Goal: Register for event/course

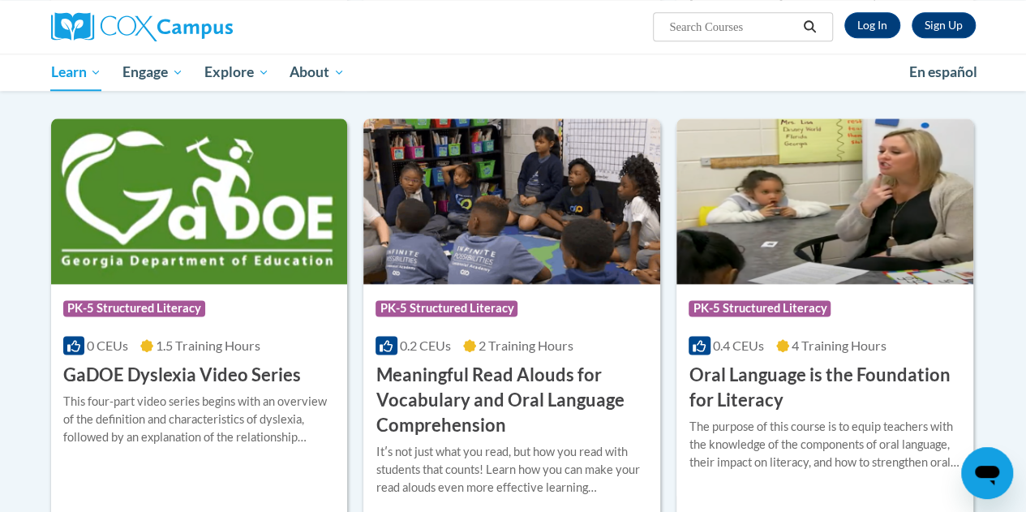
scroll to position [924, 0]
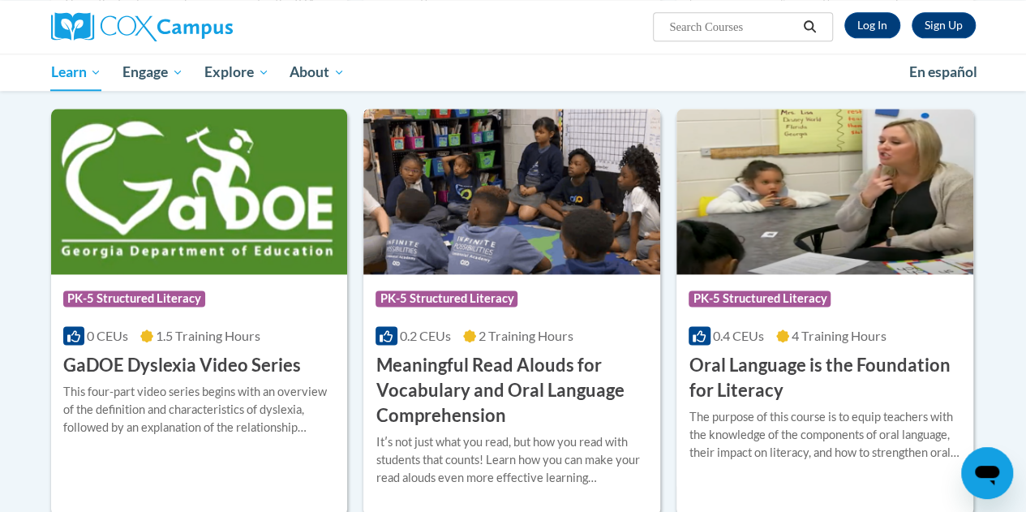
click at [495, 403] on h3 "Meaningful Read Alouds for Vocabulary and Oral Language Comprehension" at bounding box center [511, 390] width 272 height 75
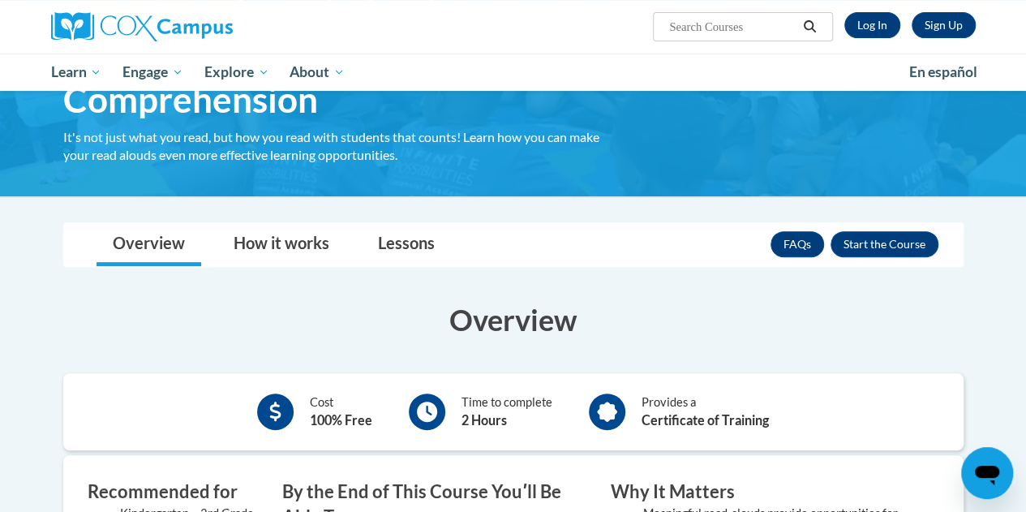
scroll to position [176, 0]
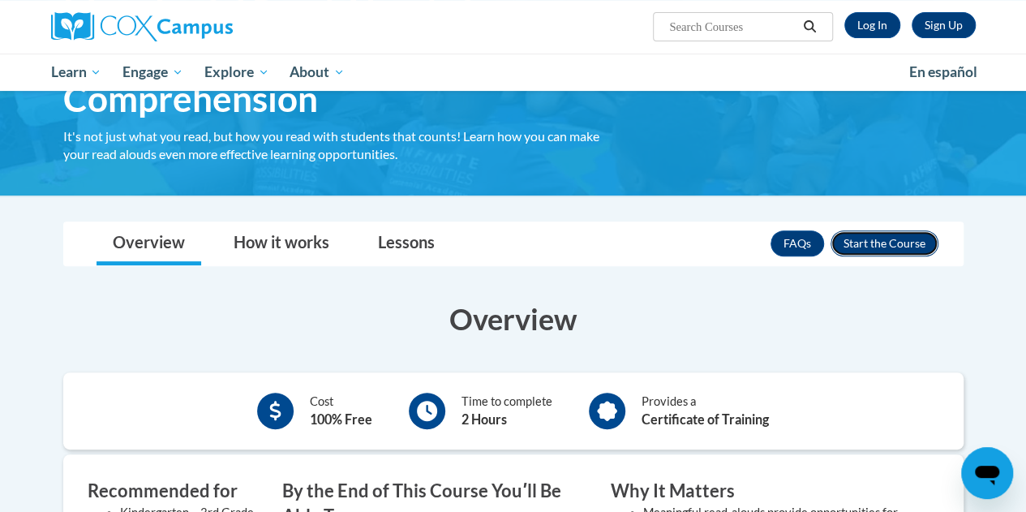
click at [852, 242] on button "Enroll" at bounding box center [884, 243] width 108 height 26
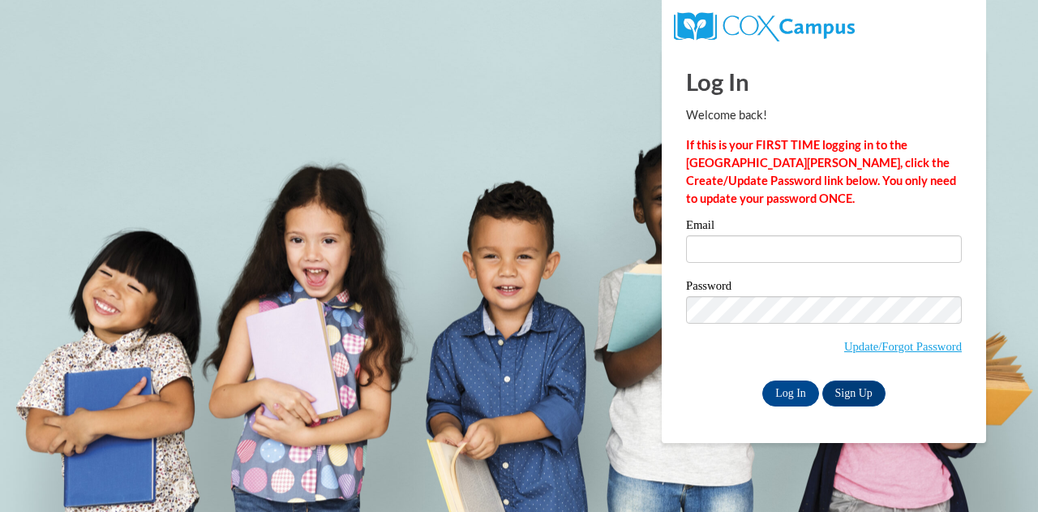
click at [825, 221] on label "Email" at bounding box center [824, 227] width 276 height 16
click at [825, 235] on input "Email" at bounding box center [824, 249] width 276 height 28
click at [829, 242] on input "Email" at bounding box center [824, 249] width 276 height 28
click at [553, 232] on body "This site uses cookies to help improve your learning experience. By continuing …" at bounding box center [519, 256] width 1038 height 512
click at [811, 251] on input "Email" at bounding box center [824, 249] width 276 height 28
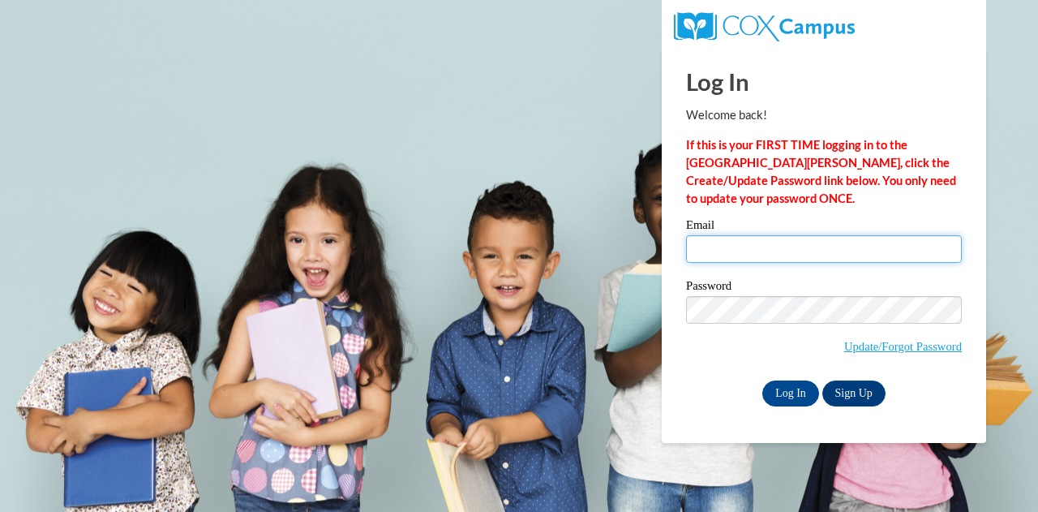
type input "evperry17@gmail.com"
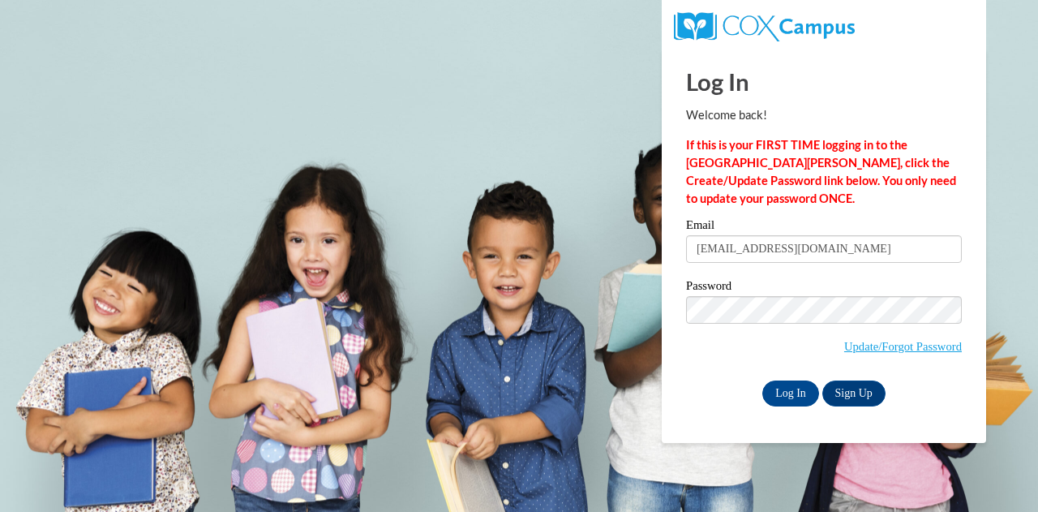
click at [727, 331] on span "Update/Forgot Password" at bounding box center [824, 329] width 276 height 67
click at [792, 390] on input "Log In" at bounding box center [790, 393] width 57 height 26
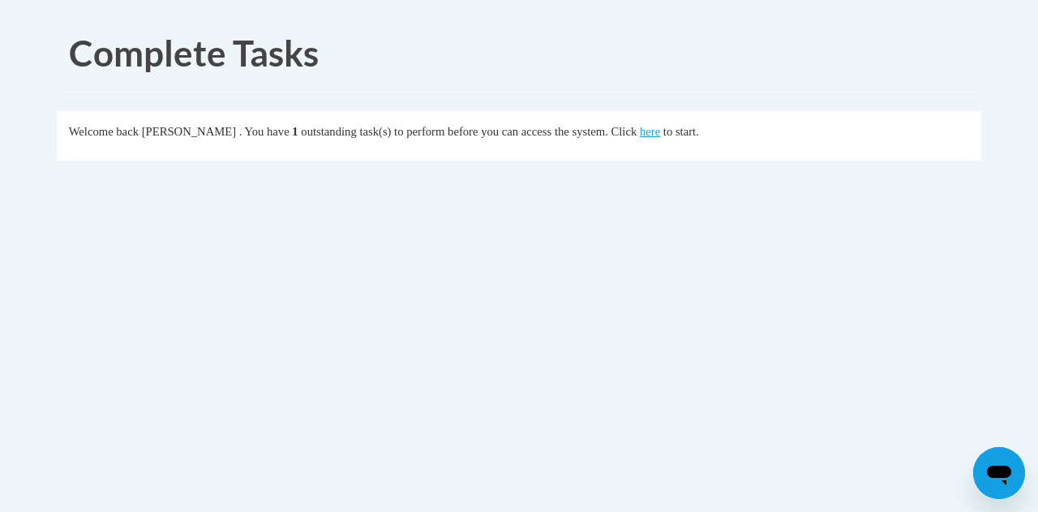
click at [671, 139] on div "Welcome back Evan Perry . You have 1 outstanding task(s) to perform before you …" at bounding box center [519, 131] width 901 height 18
click at [660, 125] on link "here" at bounding box center [650, 131] width 20 height 13
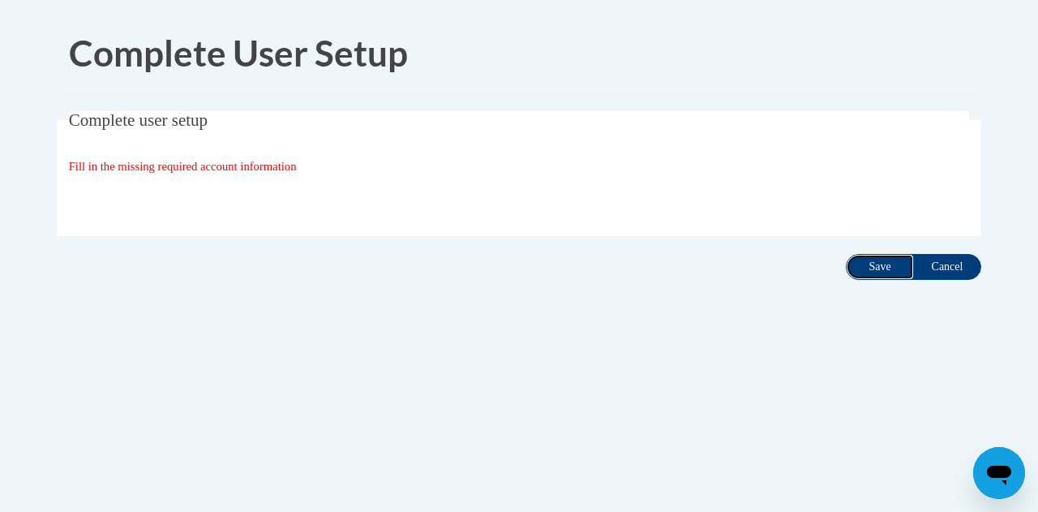
click at [861, 264] on input "Save" at bounding box center [880, 267] width 68 height 26
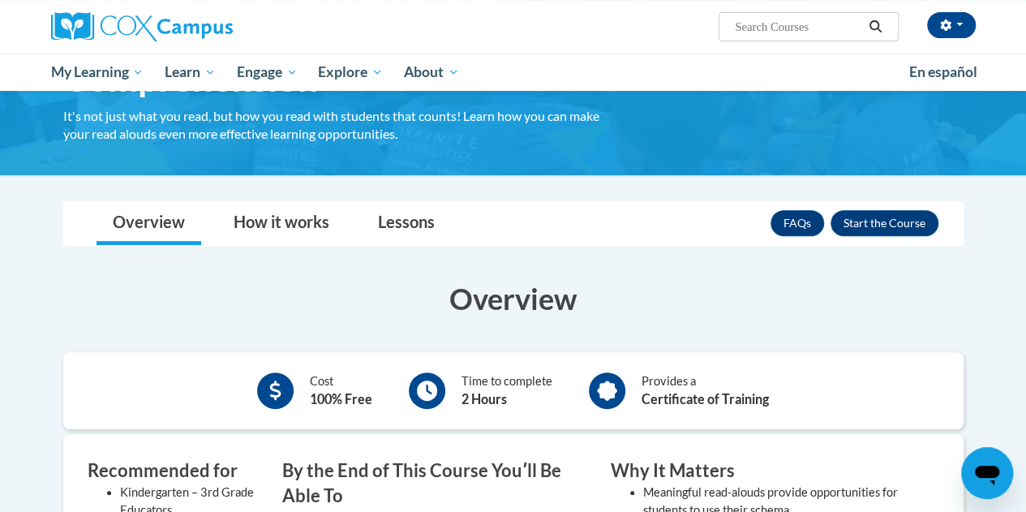
scroll to position [231, 0]
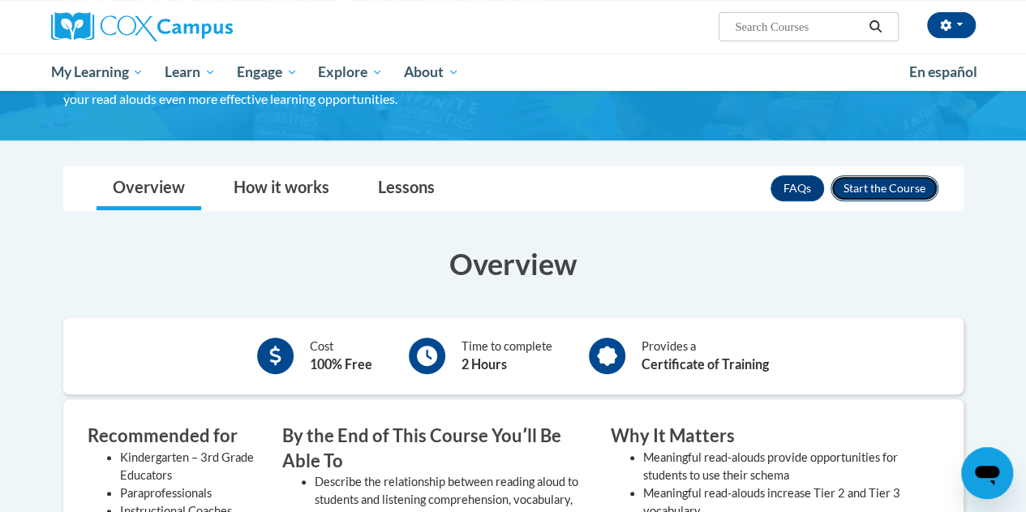
click at [876, 175] on button "Enroll" at bounding box center [884, 188] width 108 height 26
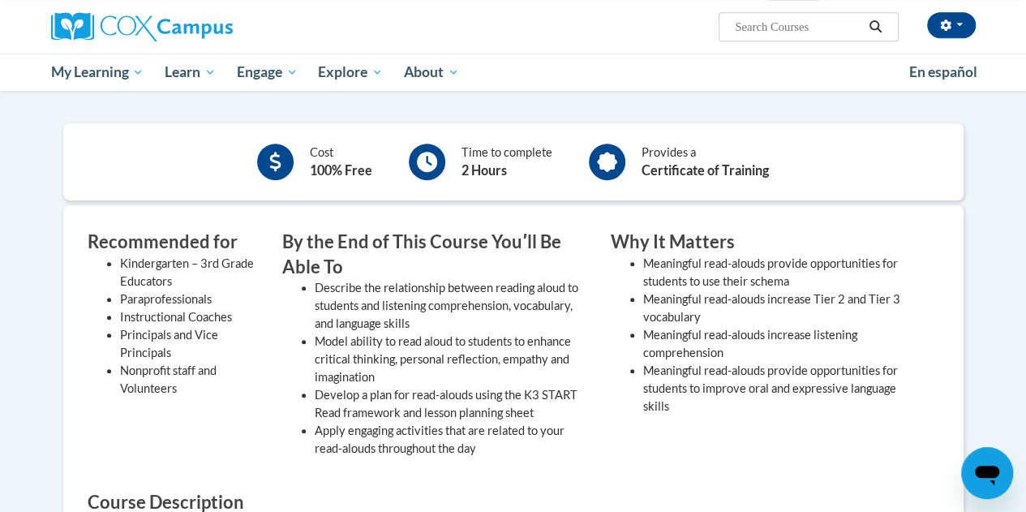
scroll to position [633, 0]
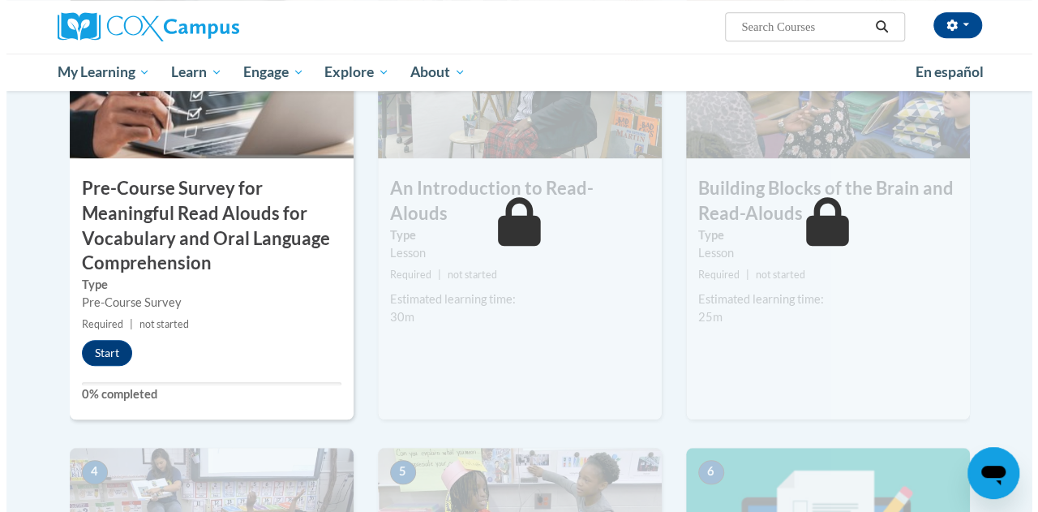
scroll to position [468, 0]
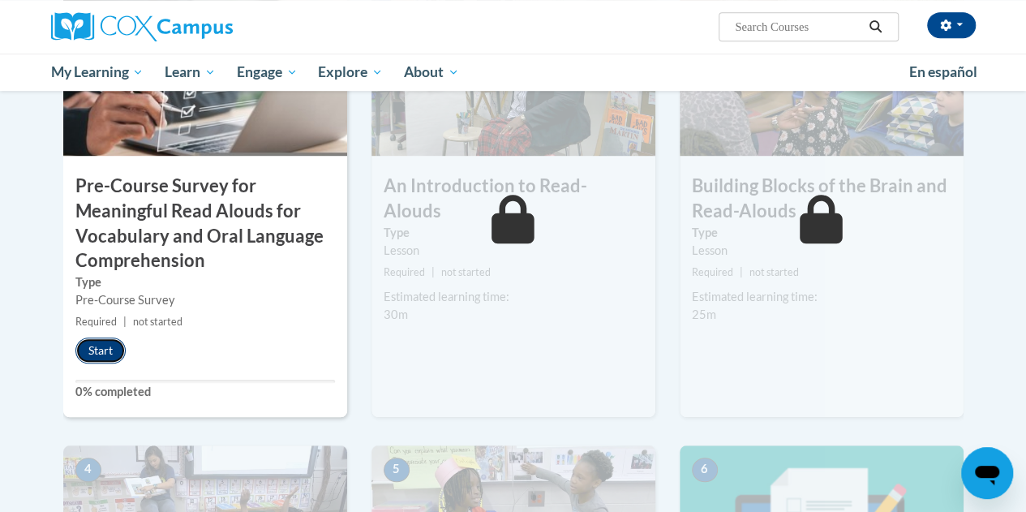
click at [88, 354] on button "Start" at bounding box center [100, 350] width 50 height 26
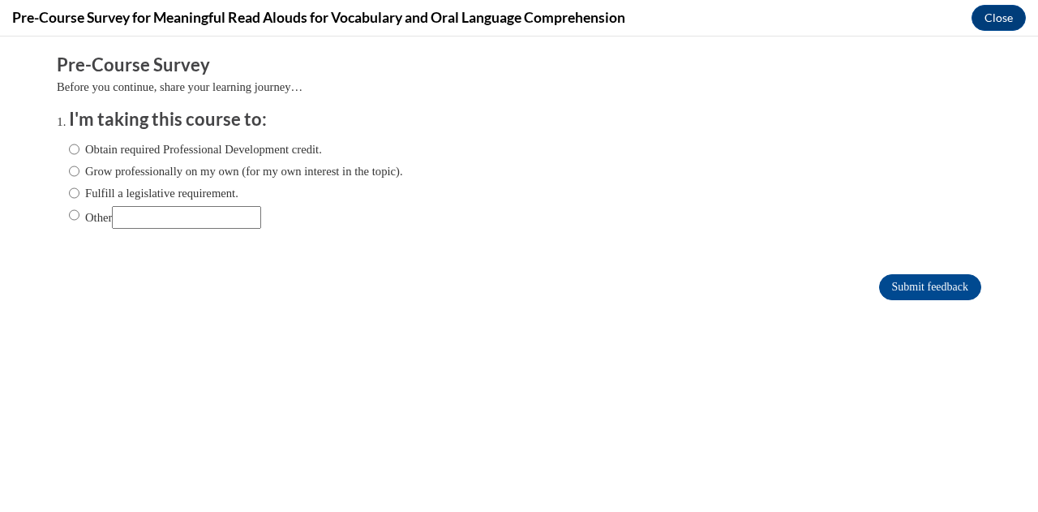
scroll to position [0, 0]
click at [80, 147] on label "Obtain required Professional Development credit." at bounding box center [195, 149] width 253 height 18
click at [79, 147] on input "Obtain required Professional Development credit." at bounding box center [74, 149] width 11 height 18
radio input "true"
click at [83, 165] on label "Grow professionally on my own (for my own interest in the topic)." at bounding box center [236, 171] width 334 height 18
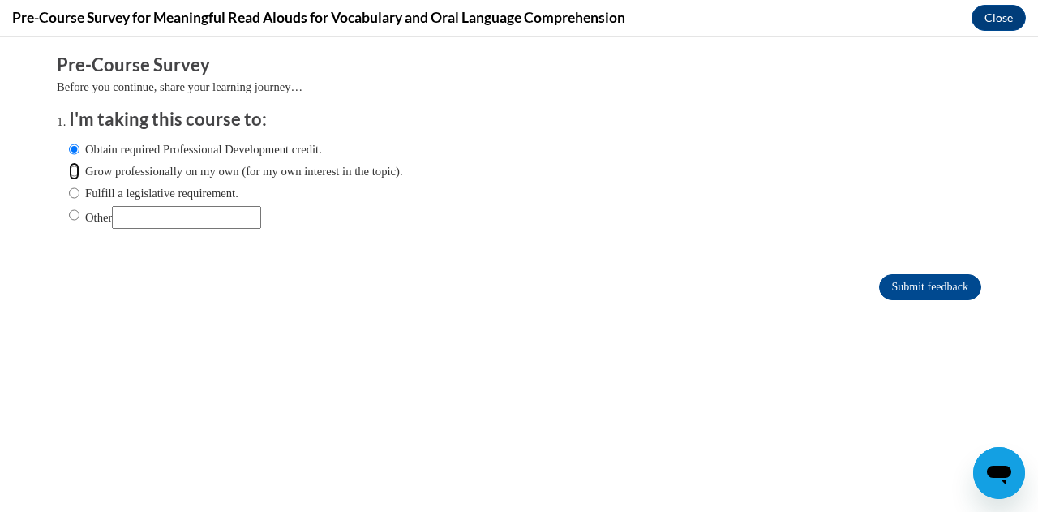
click at [79, 165] on input "Grow professionally on my own (for my own interest in the topic)." at bounding box center [74, 171] width 11 height 18
radio input "true"
click at [254, 153] on label "Obtain required Professional Development credit." at bounding box center [195, 149] width 253 height 18
click at [79, 153] on input "Obtain required Professional Development credit." at bounding box center [74, 149] width 11 height 18
radio input "true"
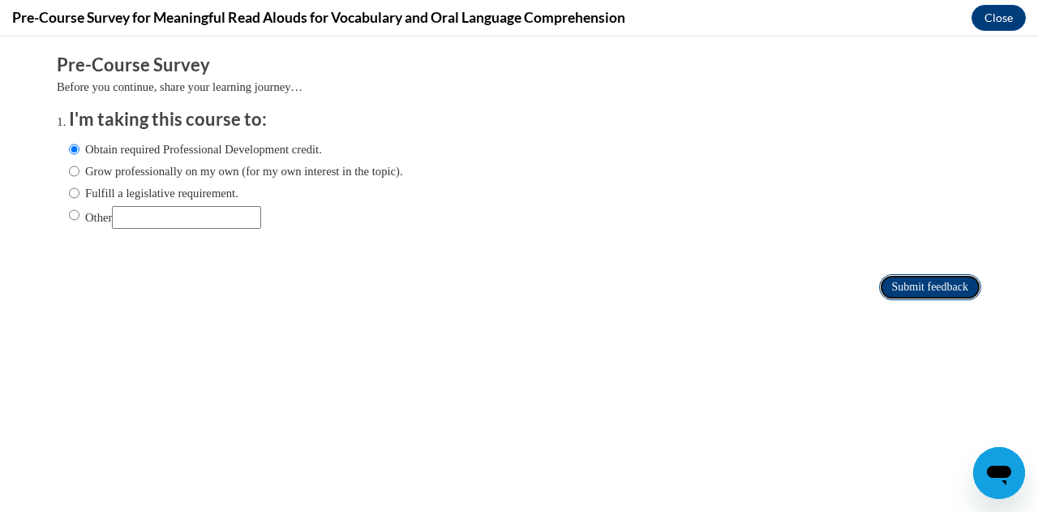
click at [963, 285] on input "Submit feedback" at bounding box center [930, 287] width 102 height 26
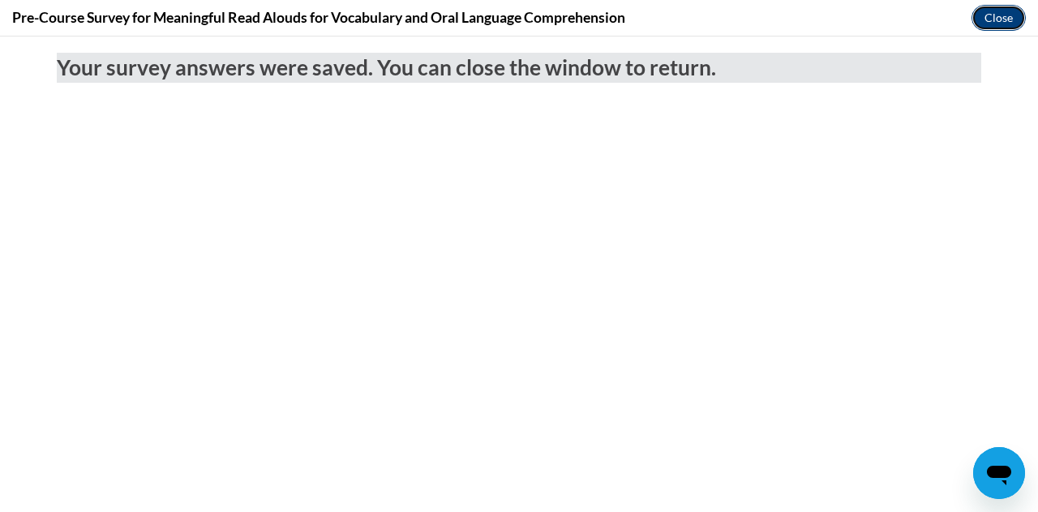
click at [998, 19] on button "Close" at bounding box center [999, 18] width 54 height 26
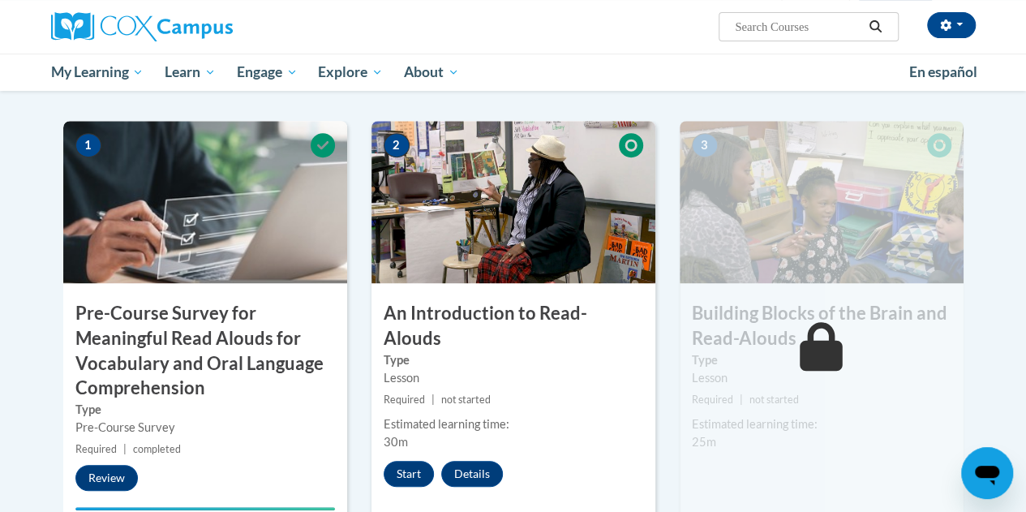
scroll to position [341, 0]
